Goal: Task Accomplishment & Management: Use online tool/utility

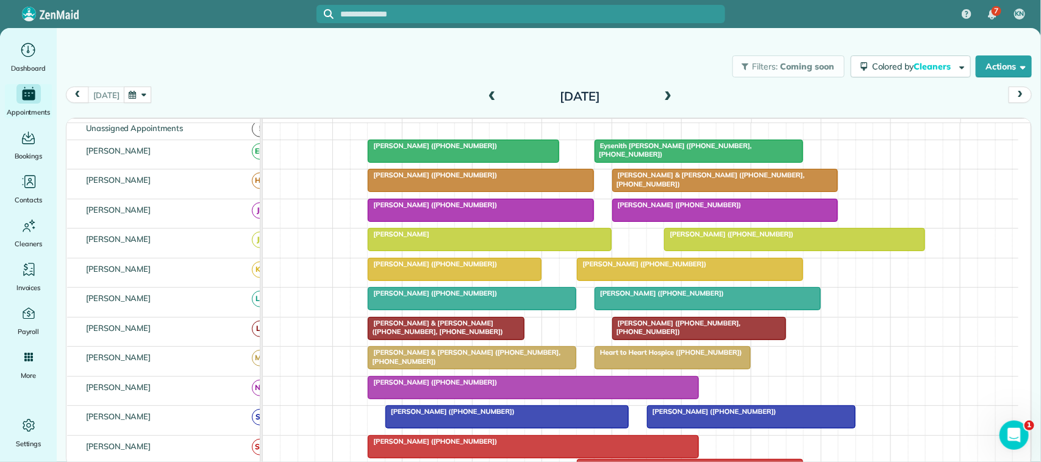
scroll to position [76, 0]
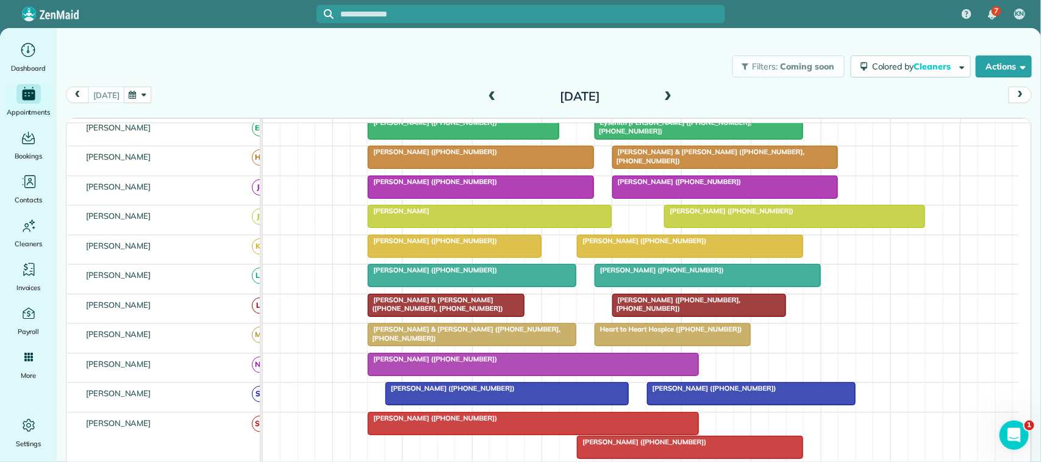
click at [508, 376] on div at bounding box center [532, 365] width 329 height 22
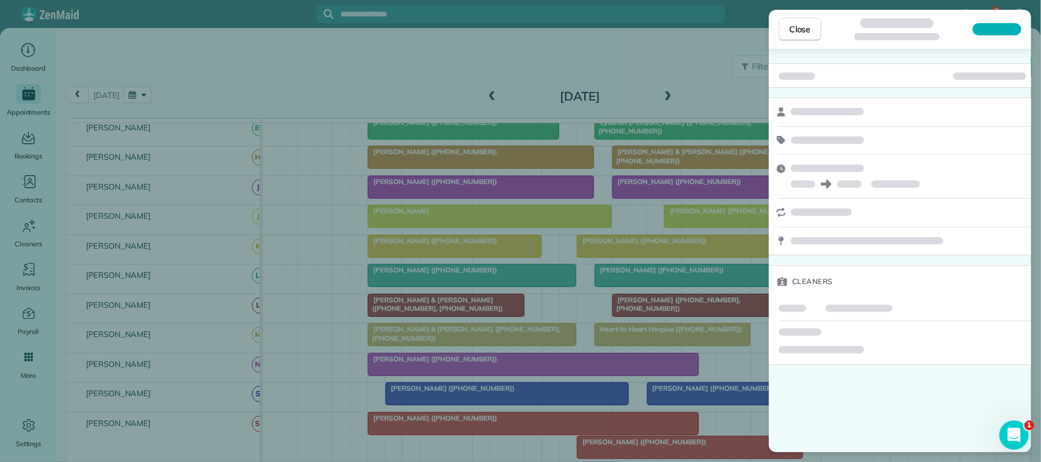
click button "Close" at bounding box center [800, 29] width 43 height 23
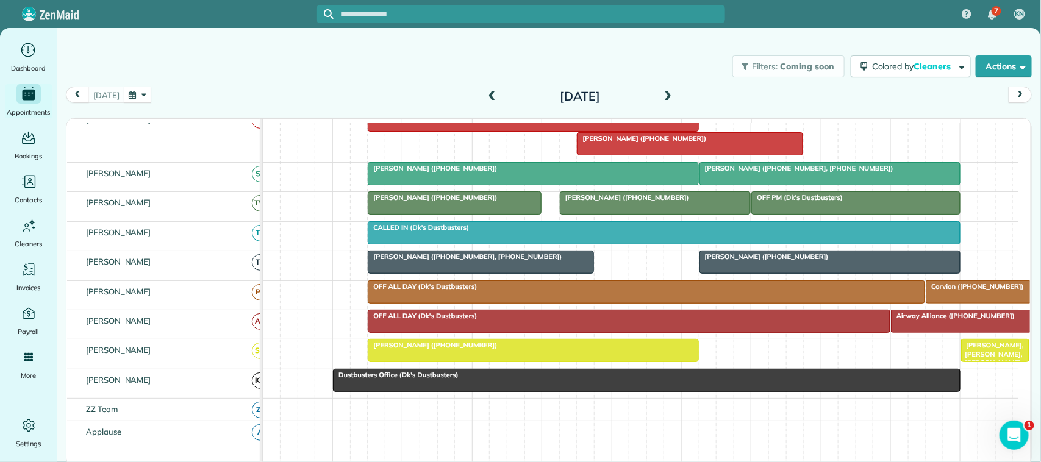
scroll to position [381, 0]
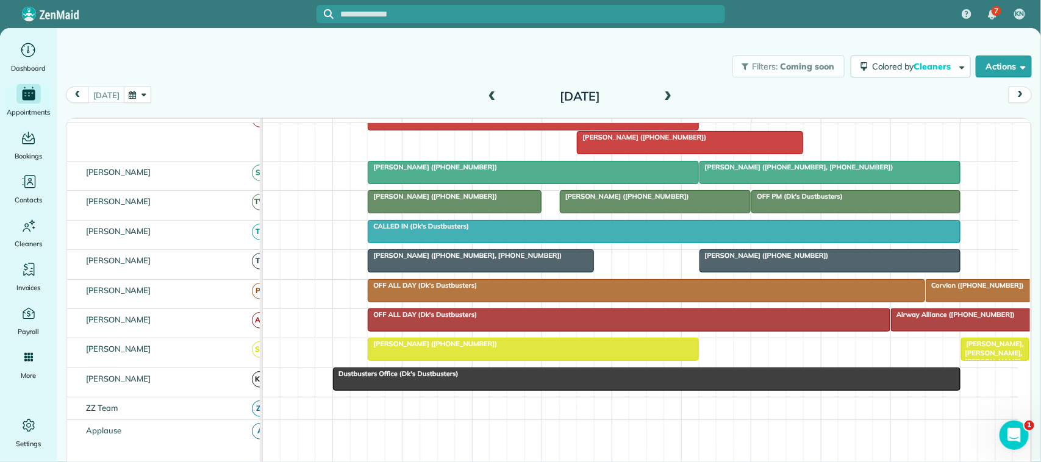
click at [763, 175] on div at bounding box center [830, 173] width 260 height 22
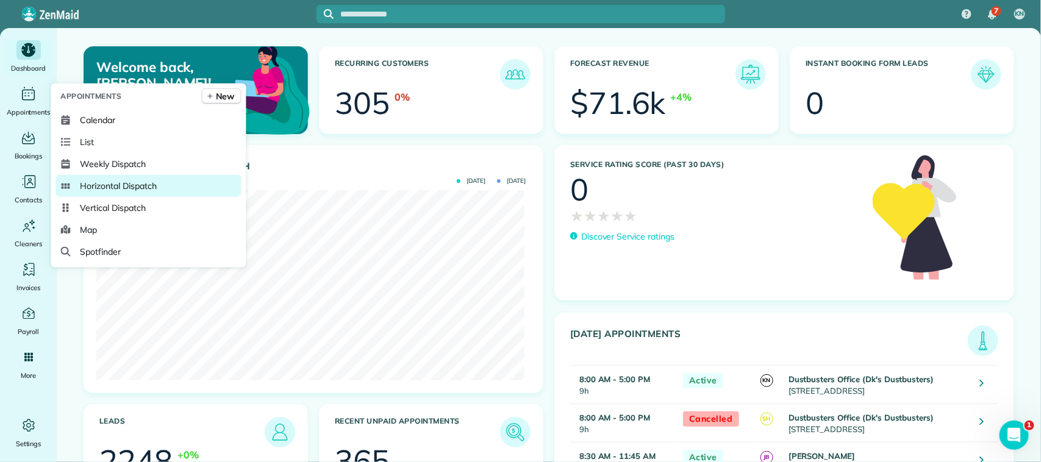
click at [138, 181] on span "Horizontal Dispatch" at bounding box center [118, 186] width 76 height 12
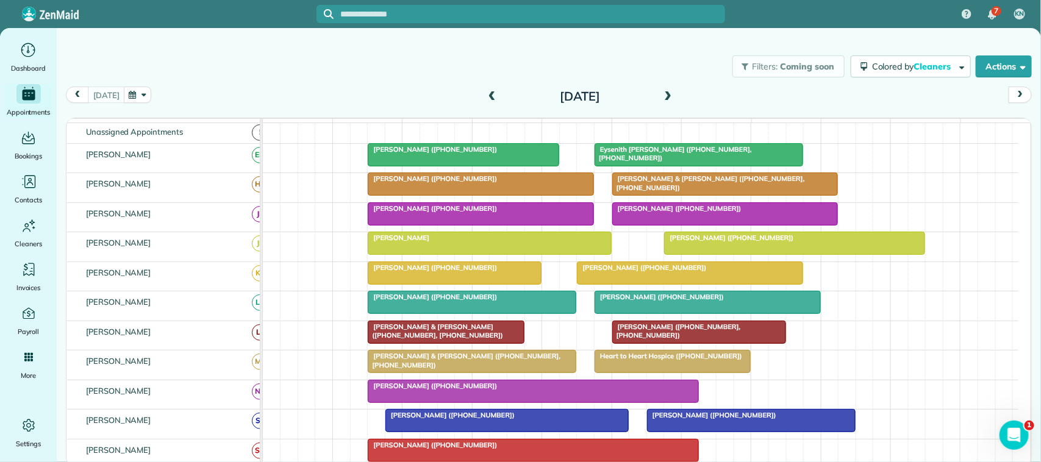
scroll to position [76, 0]
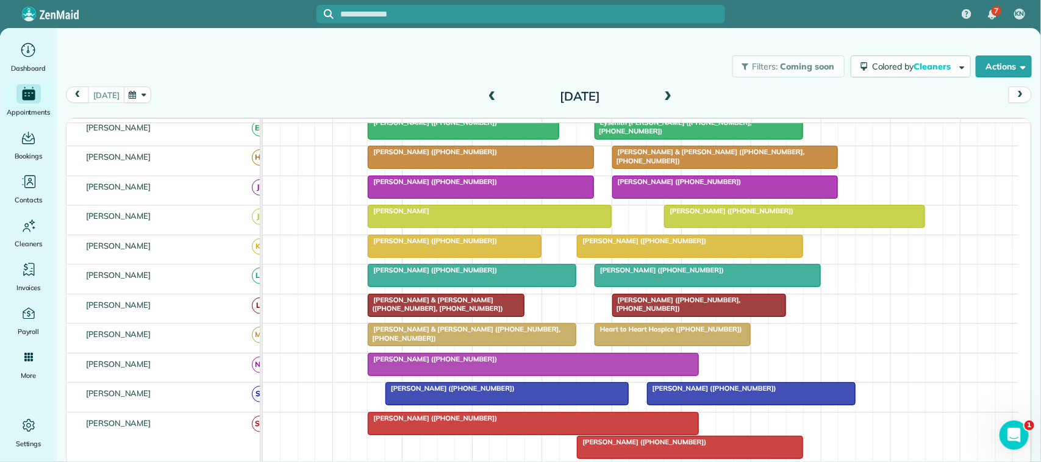
click at [401, 376] on div at bounding box center [532, 365] width 329 height 22
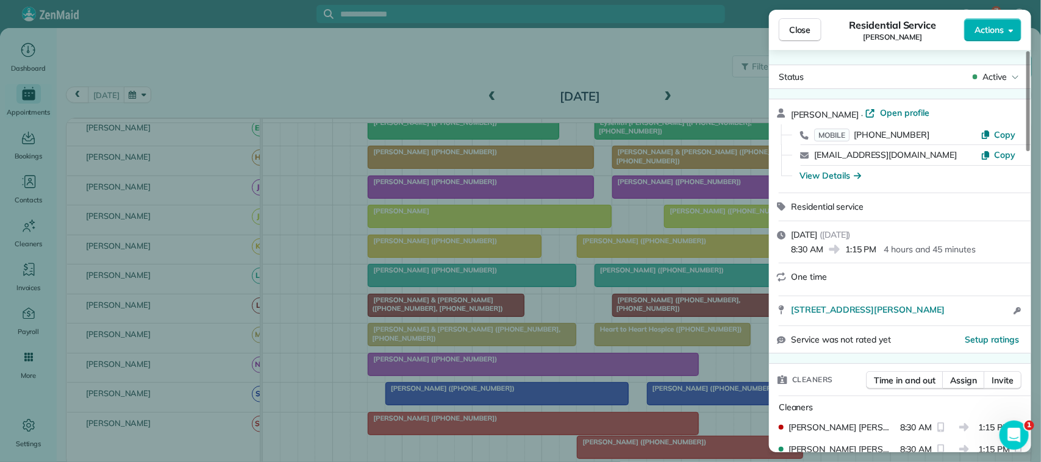
click at [803, 29] on span "Close" at bounding box center [800, 30] width 22 height 12
